Goal: Find specific page/section: Find specific page/section

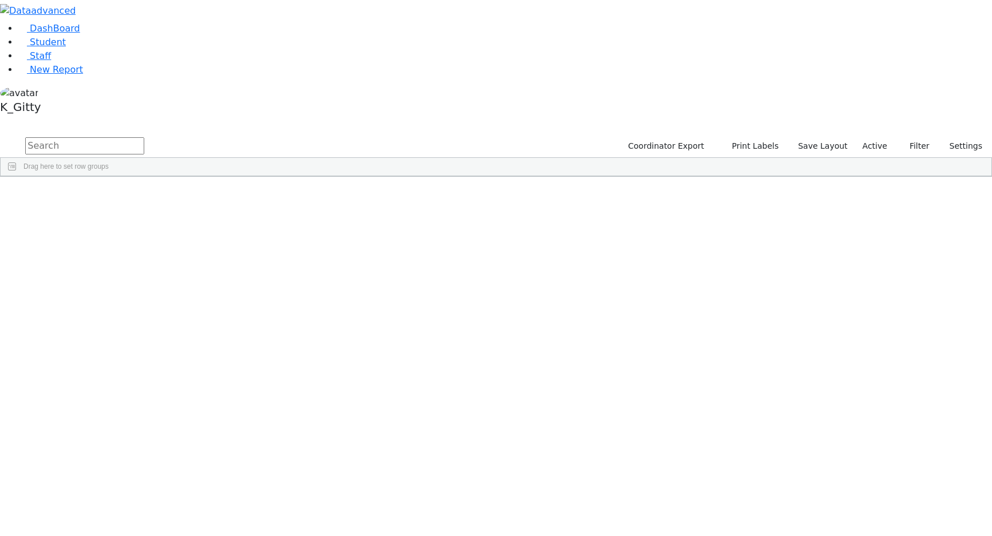
click at [144, 137] on input "text" at bounding box center [84, 145] width 119 height 17
drag, startPoint x: 113, startPoint y: 49, endPoint x: 240, endPoint y: 41, distance: 126.7
click at [105, 49] on div "DashBoard Student Staff New Report K_Gitty 3" at bounding box center [496, 125] width 992 height 251
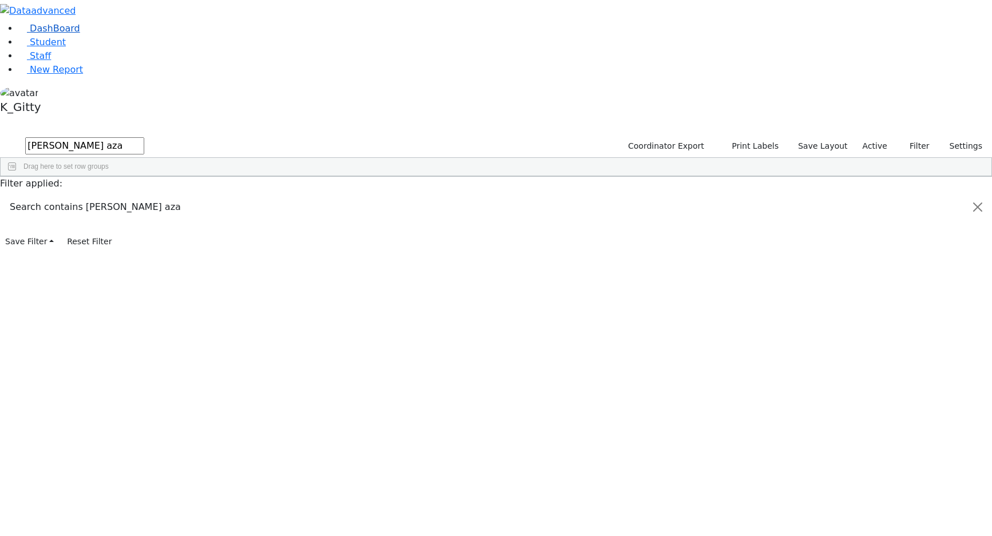
drag, startPoint x: 200, startPoint y: 49, endPoint x: 114, endPoint y: 47, distance: 85.3
click at [114, 47] on div "DashBoard Student Staff New Report K_Gitty 1" at bounding box center [496, 125] width 992 height 251
drag, startPoint x: 201, startPoint y: 47, endPoint x: 120, endPoint y: 43, distance: 81.3
click at [121, 43] on div "DashBoard Student Staff New Report K_Gitty 3" at bounding box center [496, 125] width 992 height 251
click at [0, 136] on button "submit" at bounding box center [11, 147] width 22 height 22
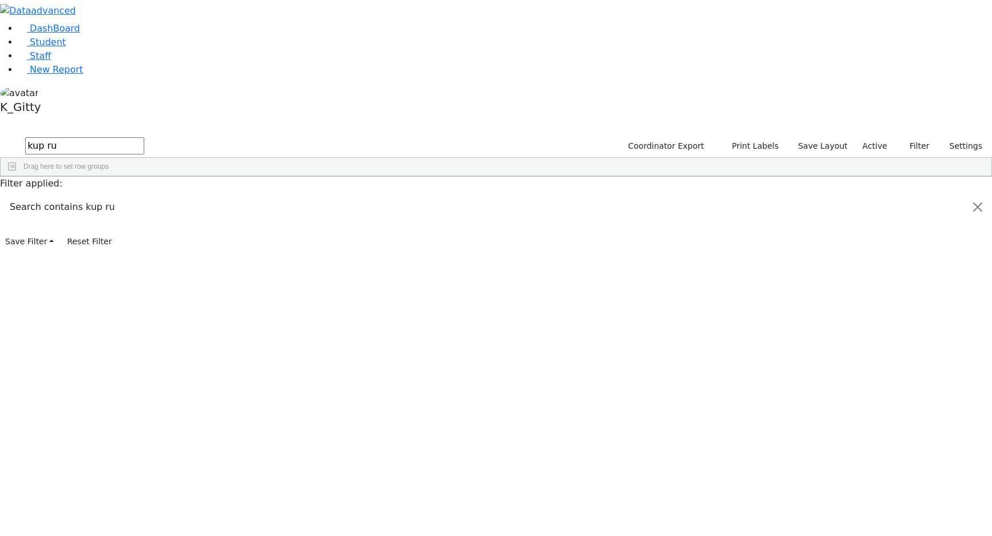
drag, startPoint x: 191, startPoint y: 49, endPoint x: 203, endPoint y: 36, distance: 18.2
click at [122, 38] on div "DashBoard Student Staff New Report K_Gitty 1" at bounding box center [496, 125] width 992 height 251
drag, startPoint x: 235, startPoint y: 45, endPoint x: 128, endPoint y: 38, distance: 107.2
click at [128, 38] on div "DashBoard Student Staff New Report K_Gitty 4" at bounding box center [496, 125] width 992 height 251
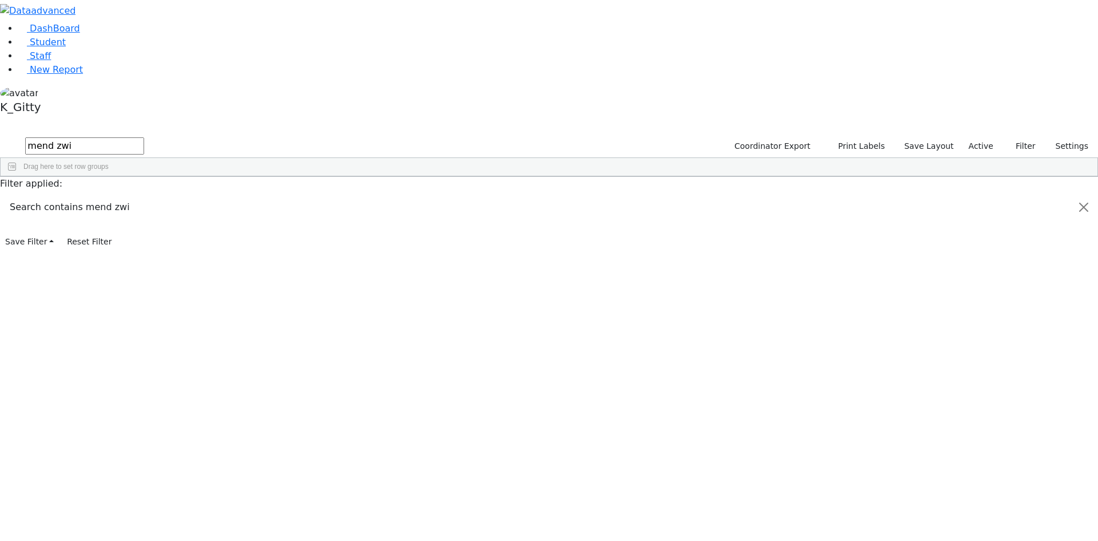
drag, startPoint x: 151, startPoint y: 44, endPoint x: 98, endPoint y: 35, distance: 53.4
click at [98, 35] on div "DashBoard Student Staff New Report K_Gitty 1" at bounding box center [549, 125] width 1098 height 251
type input "[PERSON_NAME]"
drag, startPoint x: 231, startPoint y: 49, endPoint x: 135, endPoint y: 35, distance: 97.1
click at [135, 136] on div "[PERSON_NAME] Coordinator Export Print Labels Save Layout Active Filter All Act…" at bounding box center [549, 156] width 1098 height 41
